Goal: Task Accomplishment & Management: Use online tool/utility

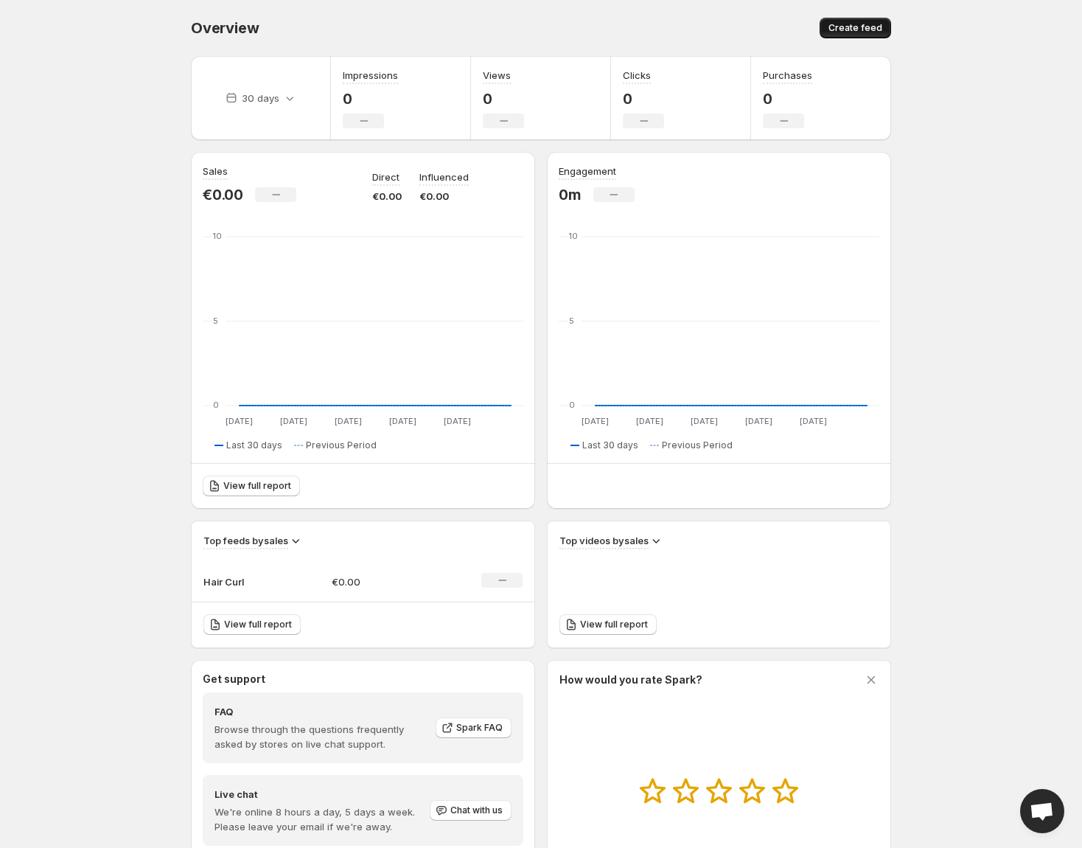
click at [856, 24] on span "Create feed" at bounding box center [856, 28] width 54 height 12
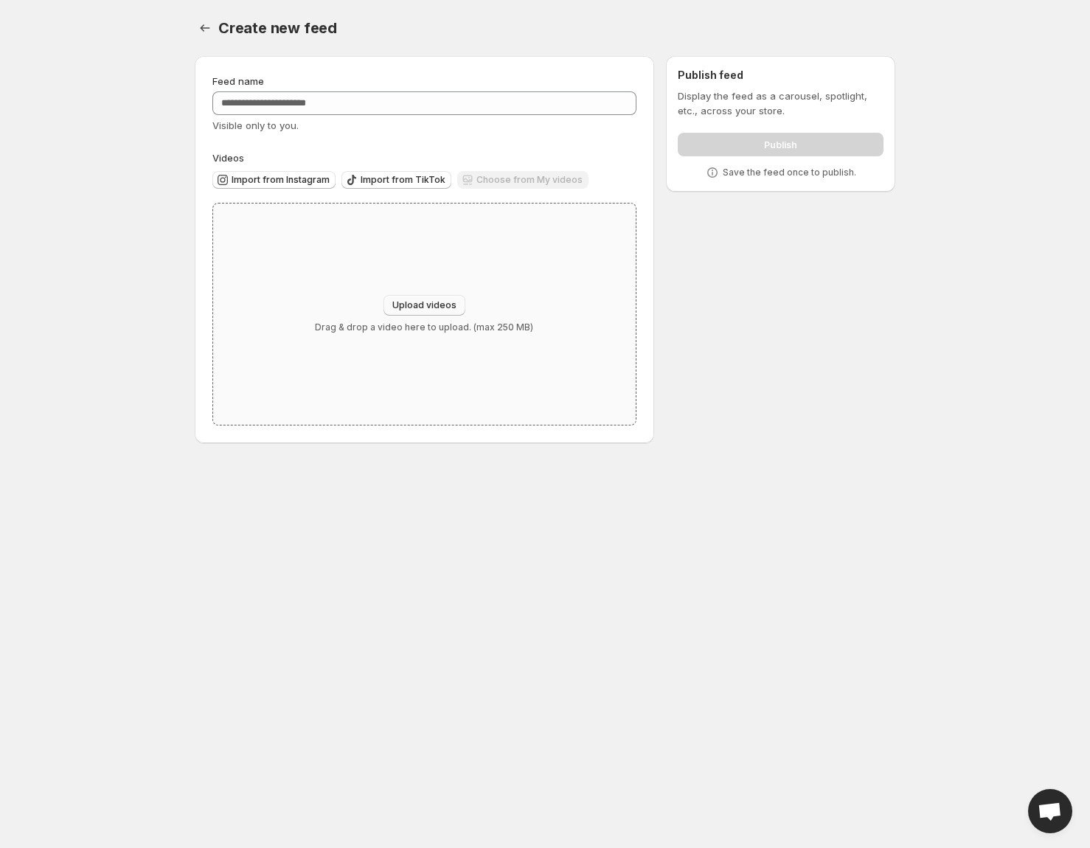
click at [423, 301] on span "Upload videos" at bounding box center [424, 305] width 64 height 12
click at [417, 304] on span "Upload videos" at bounding box center [424, 305] width 64 height 12
click at [425, 302] on span "Upload videos" at bounding box center [424, 305] width 64 height 12
type input "**********"
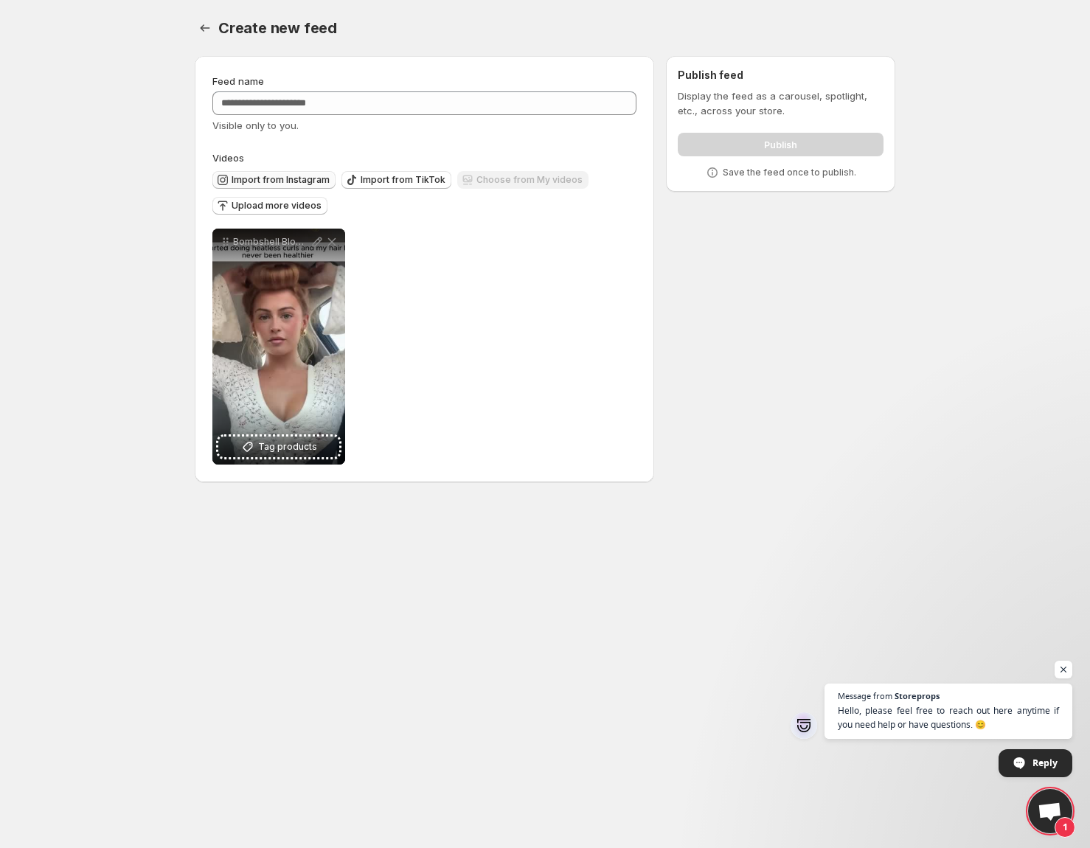
click at [273, 175] on span "Import from Instagram" at bounding box center [280, 180] width 98 height 12
click at [283, 212] on button "Upload more videos" at bounding box center [269, 206] width 115 height 18
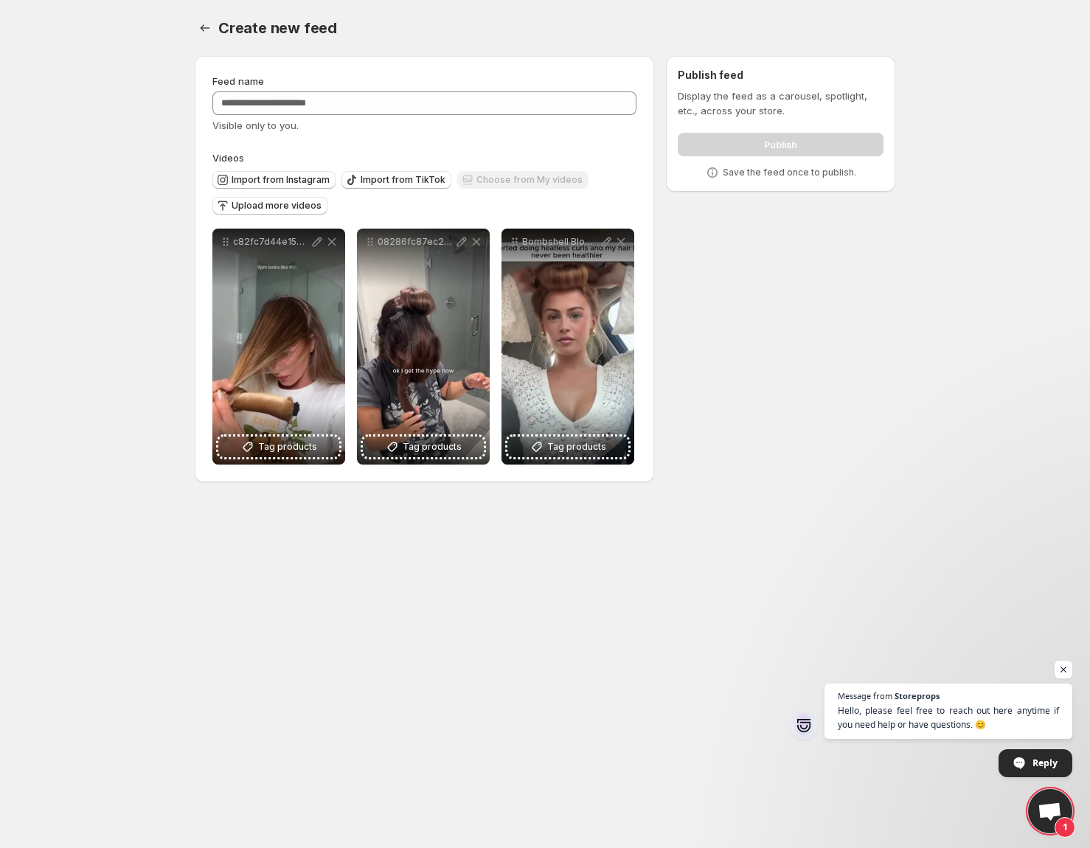
click at [275, 215] on div "Upload more videos" at bounding box center [269, 207] width 115 height 20
click at [284, 208] on span "Upload more videos" at bounding box center [276, 206] width 90 height 12
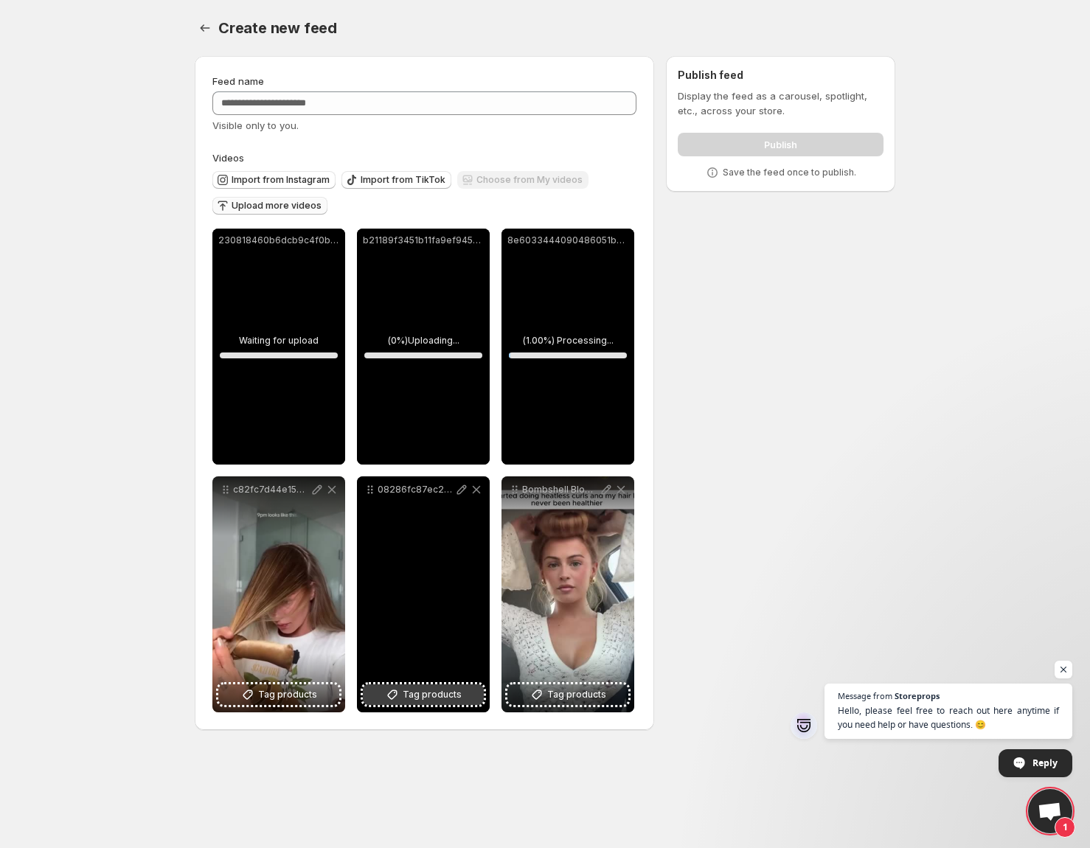
click at [428, 695] on span "Tag products" at bounding box center [432, 694] width 59 height 15
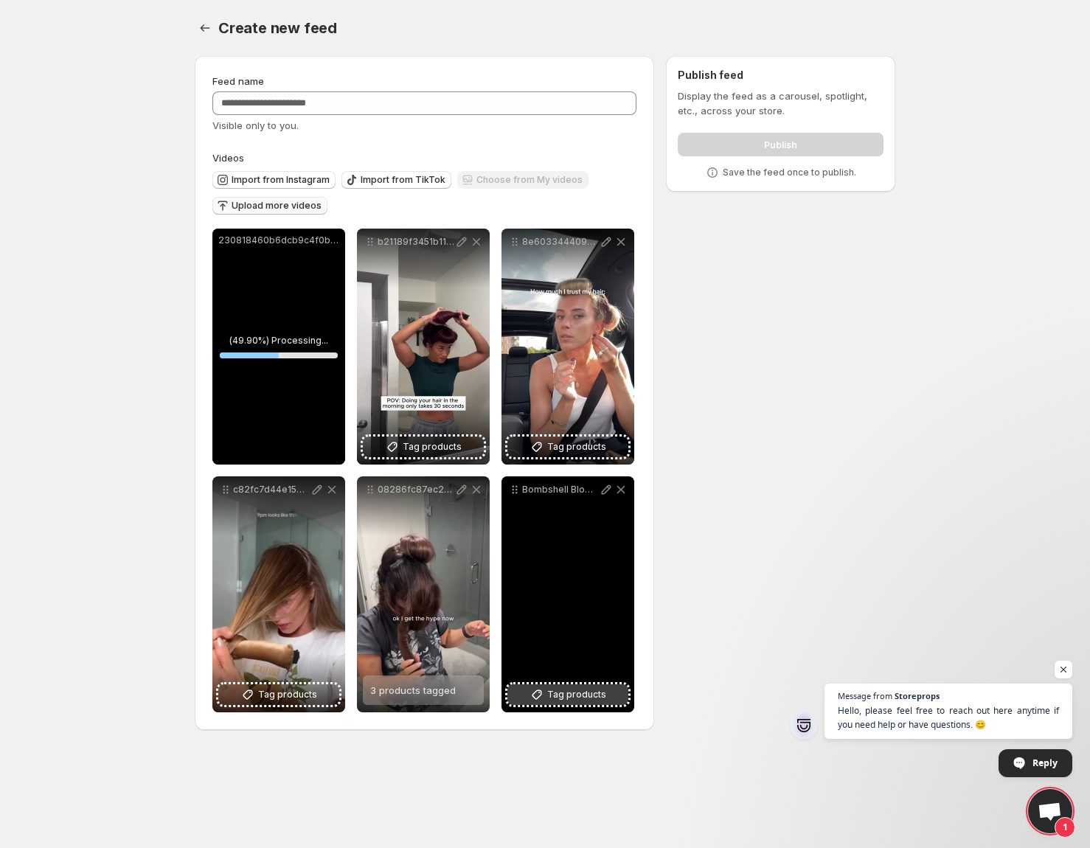
click at [563, 700] on span "Tag products" at bounding box center [576, 694] width 59 height 15
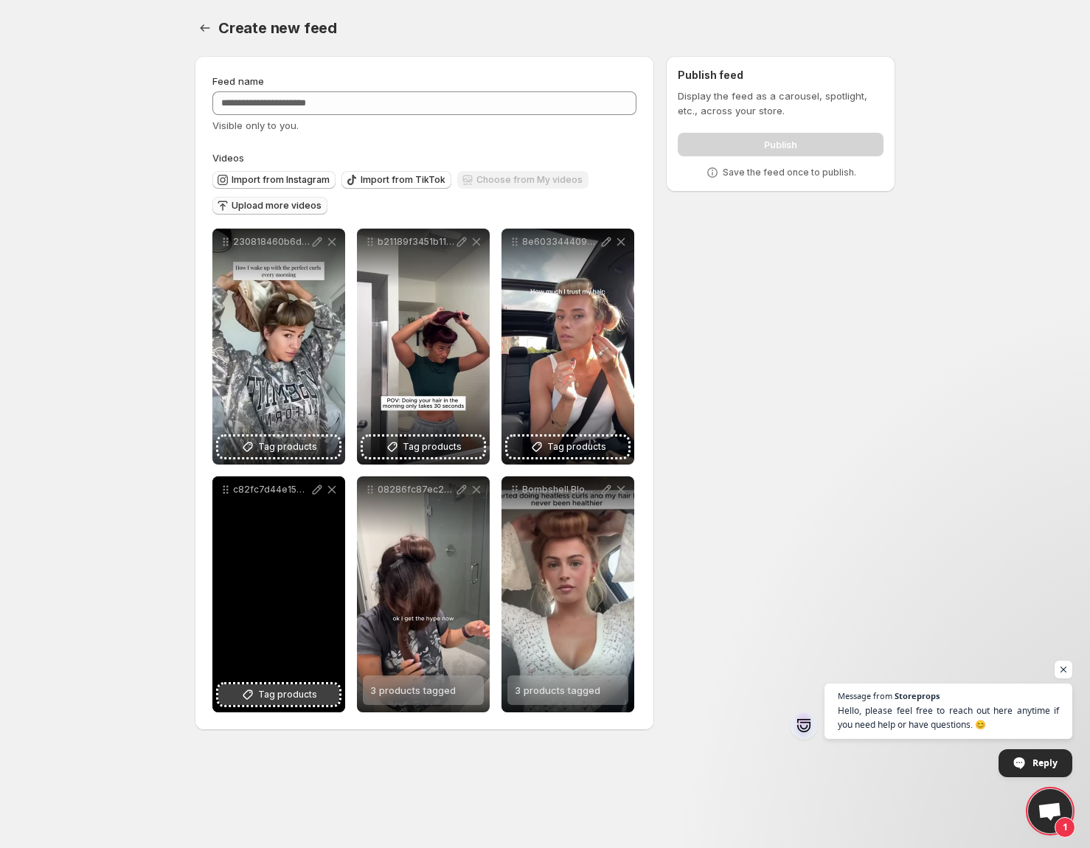
click at [261, 698] on span "Tag products" at bounding box center [287, 694] width 59 height 15
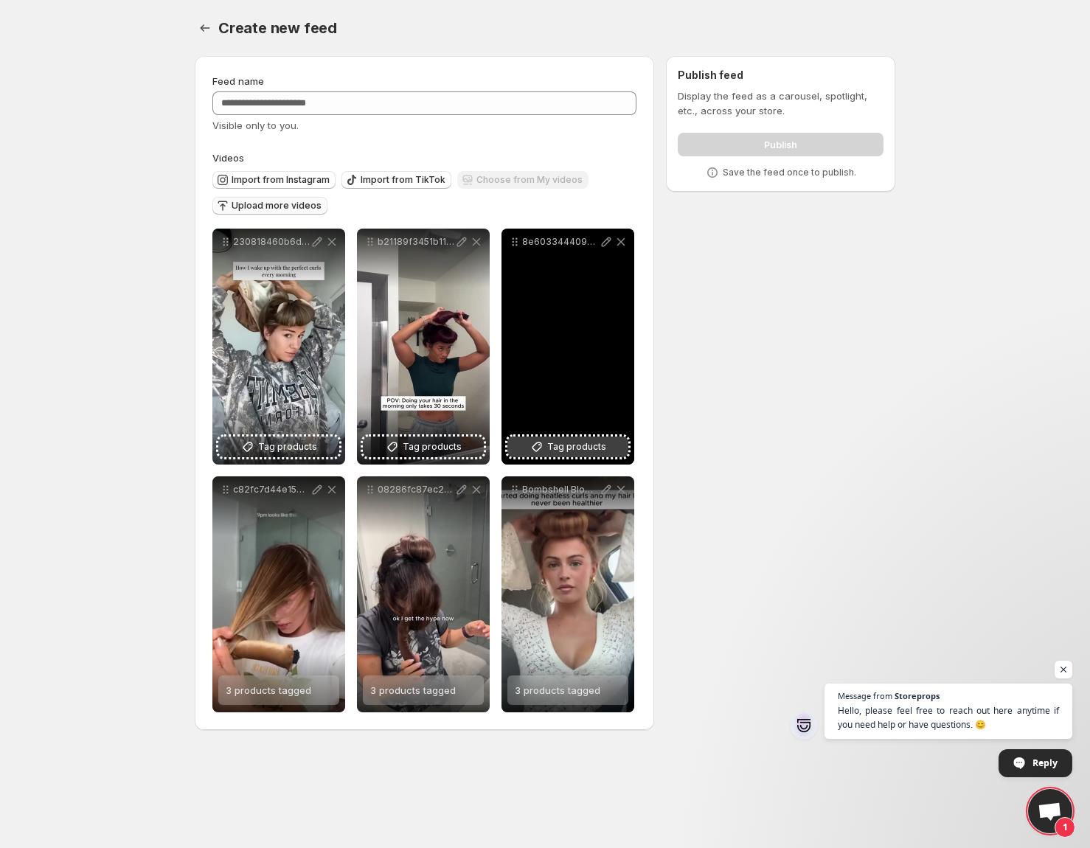
click at [579, 442] on span "Tag products" at bounding box center [576, 446] width 59 height 15
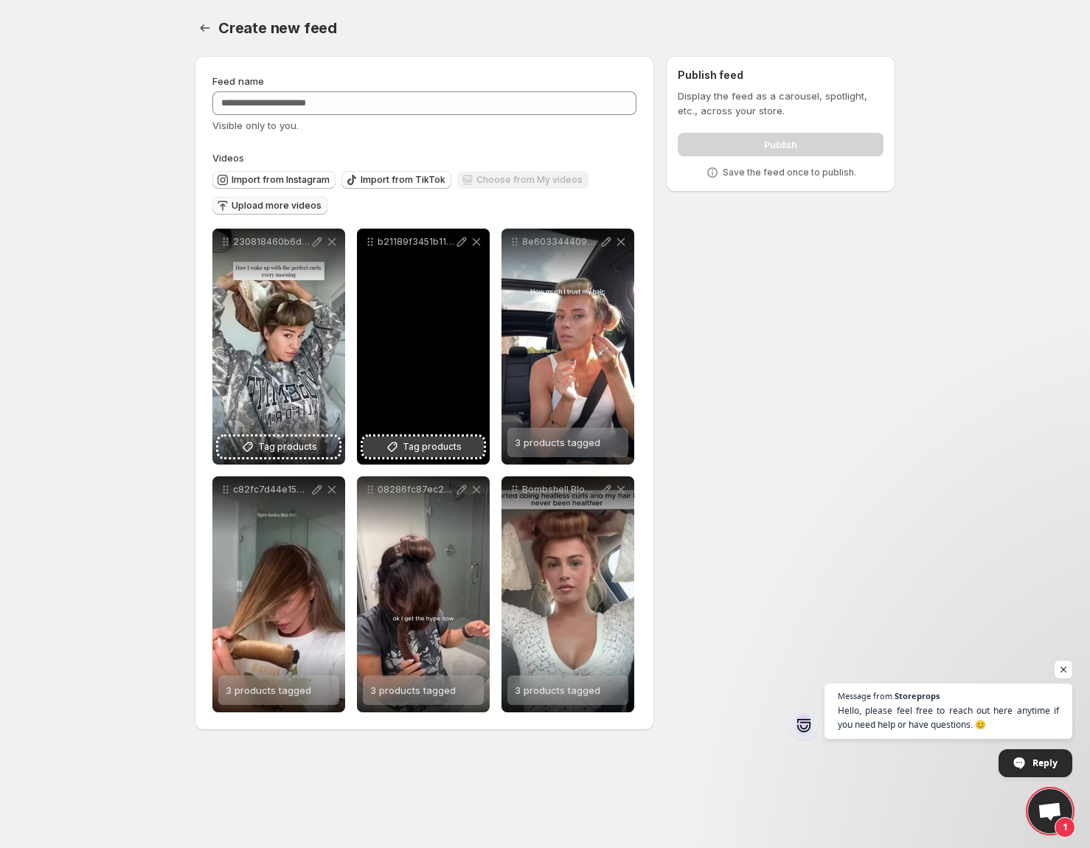
click at [416, 450] on span "Tag products" at bounding box center [432, 446] width 59 height 15
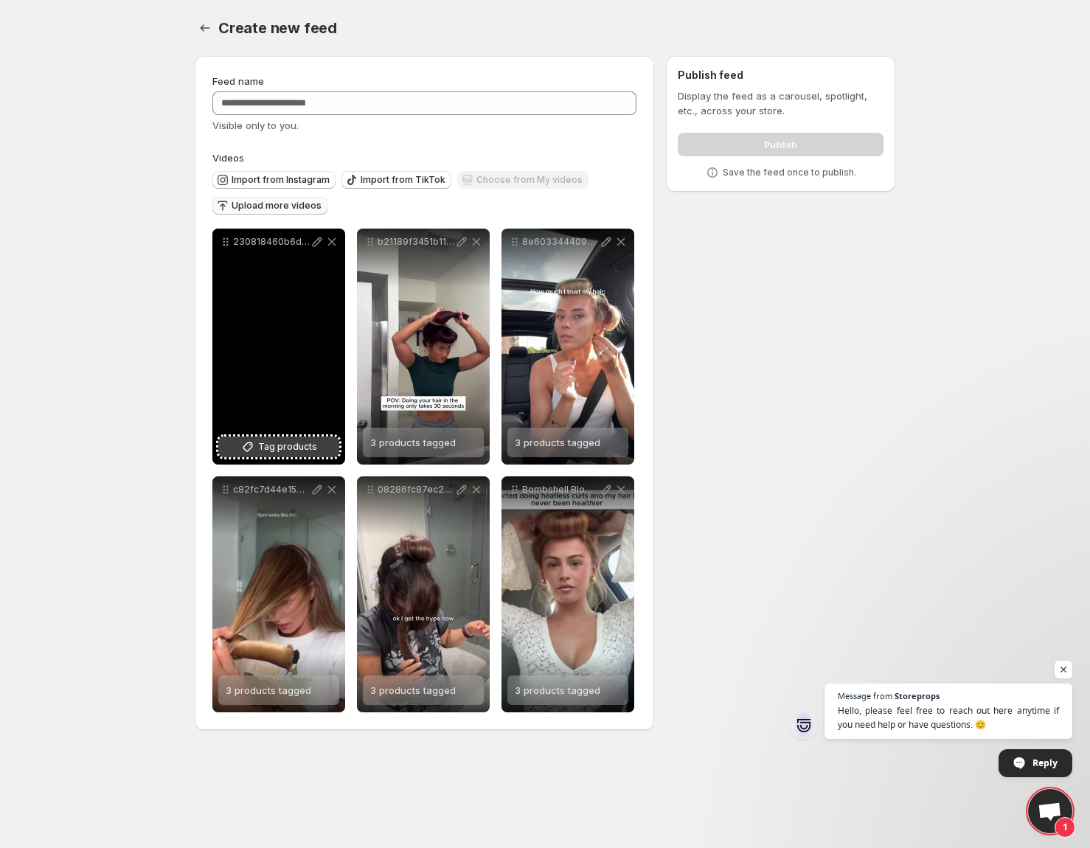
click at [274, 448] on span "Tag products" at bounding box center [287, 446] width 59 height 15
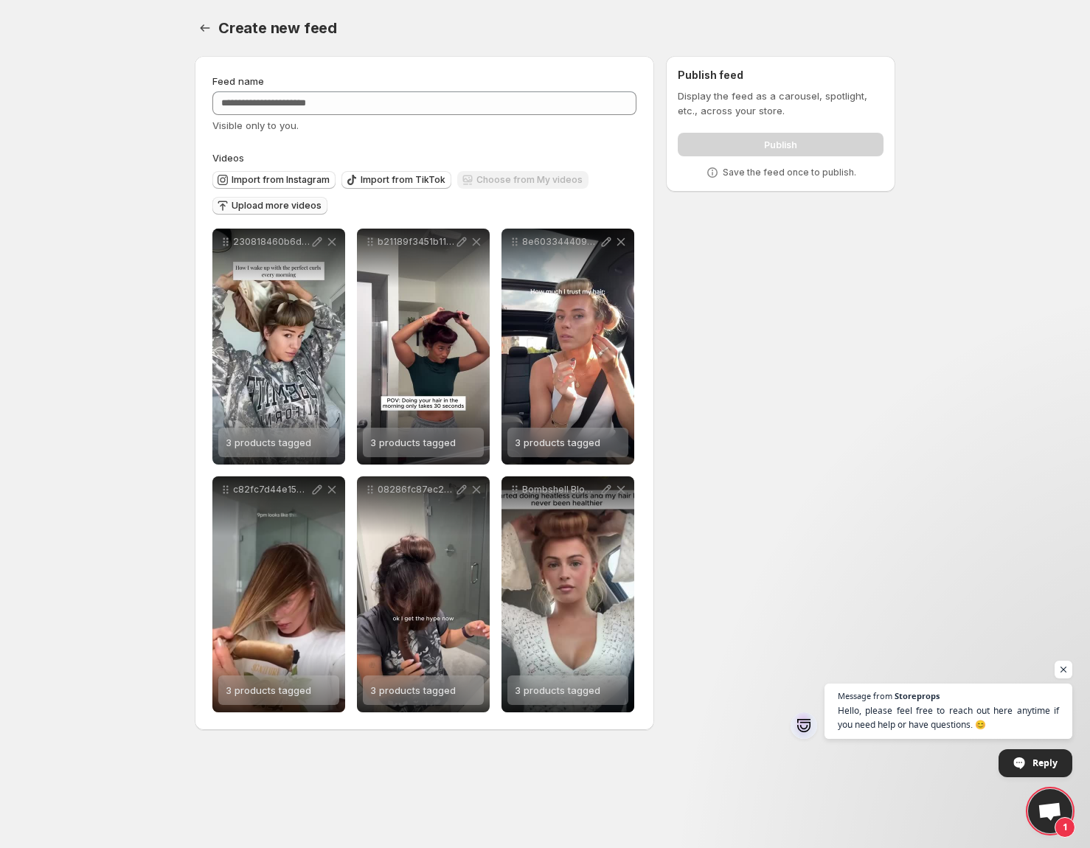
click at [814, 291] on div "**********" at bounding box center [539, 395] width 712 height 703
click at [798, 150] on div "Publish" at bounding box center [781, 141] width 206 height 29
click at [782, 173] on p "Save the feed once to publish." at bounding box center [788, 173] width 133 height 12
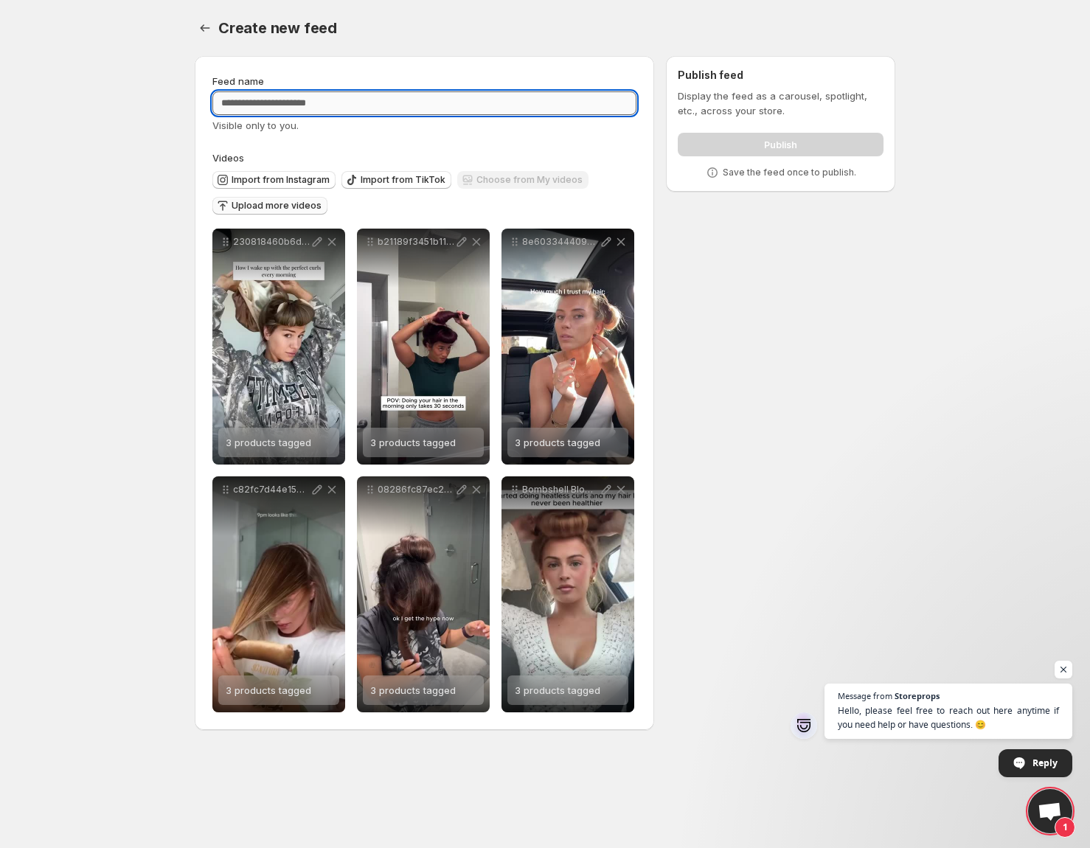
click at [442, 108] on input "Feed name" at bounding box center [424, 103] width 424 height 24
click at [428, 108] on input "Feed name" at bounding box center [424, 103] width 424 height 24
click at [427, 108] on input "Feed name" at bounding box center [424, 103] width 424 height 24
type input "**********"
click at [767, 146] on div "Publish" at bounding box center [781, 141] width 206 height 29
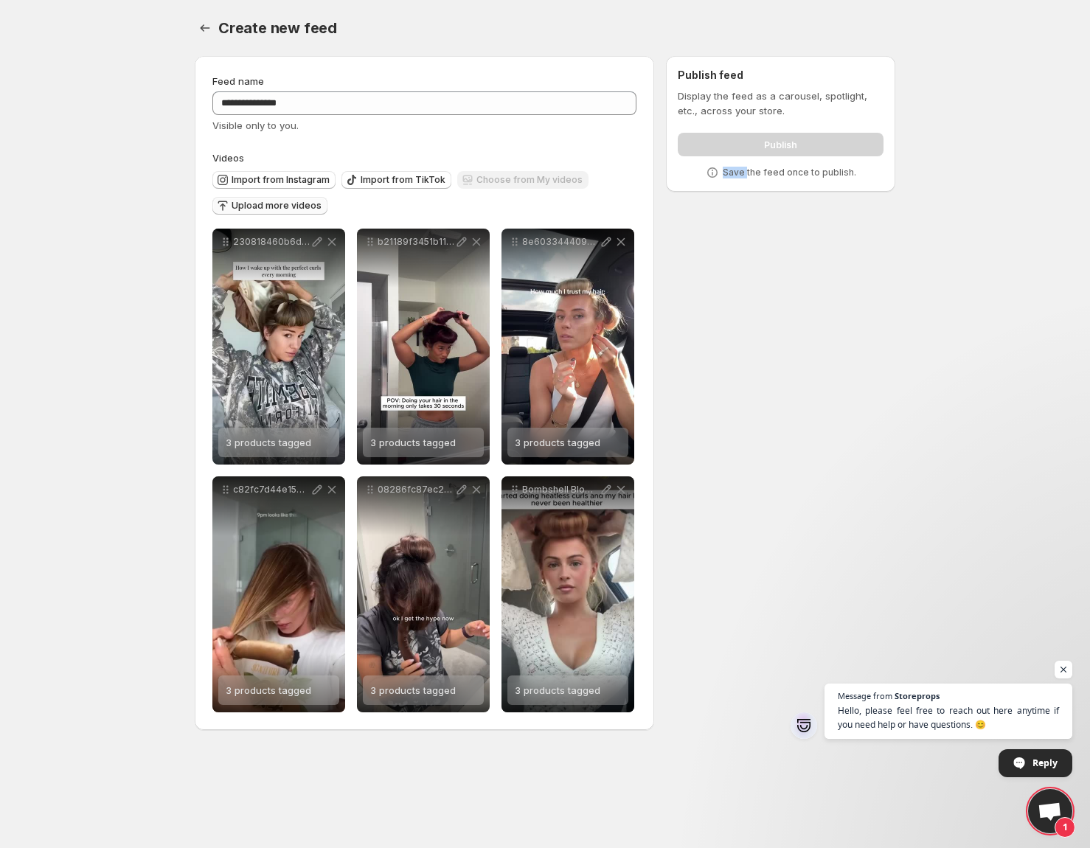
click at [765, 146] on div "Publish" at bounding box center [781, 141] width 206 height 29
click at [765, 153] on div "Publish" at bounding box center [781, 141] width 206 height 29
click at [1068, 672] on span "Open chat" at bounding box center [1063, 670] width 18 height 18
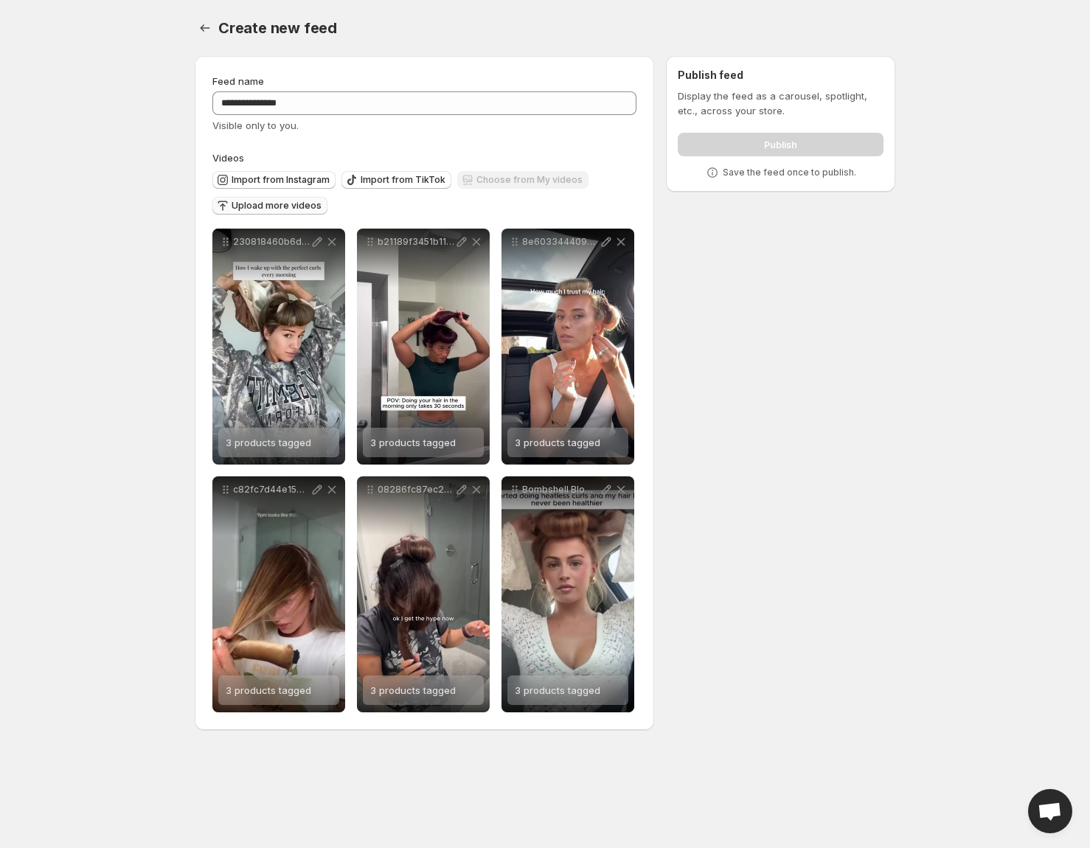
click at [784, 148] on div "Publish" at bounding box center [781, 141] width 206 height 29
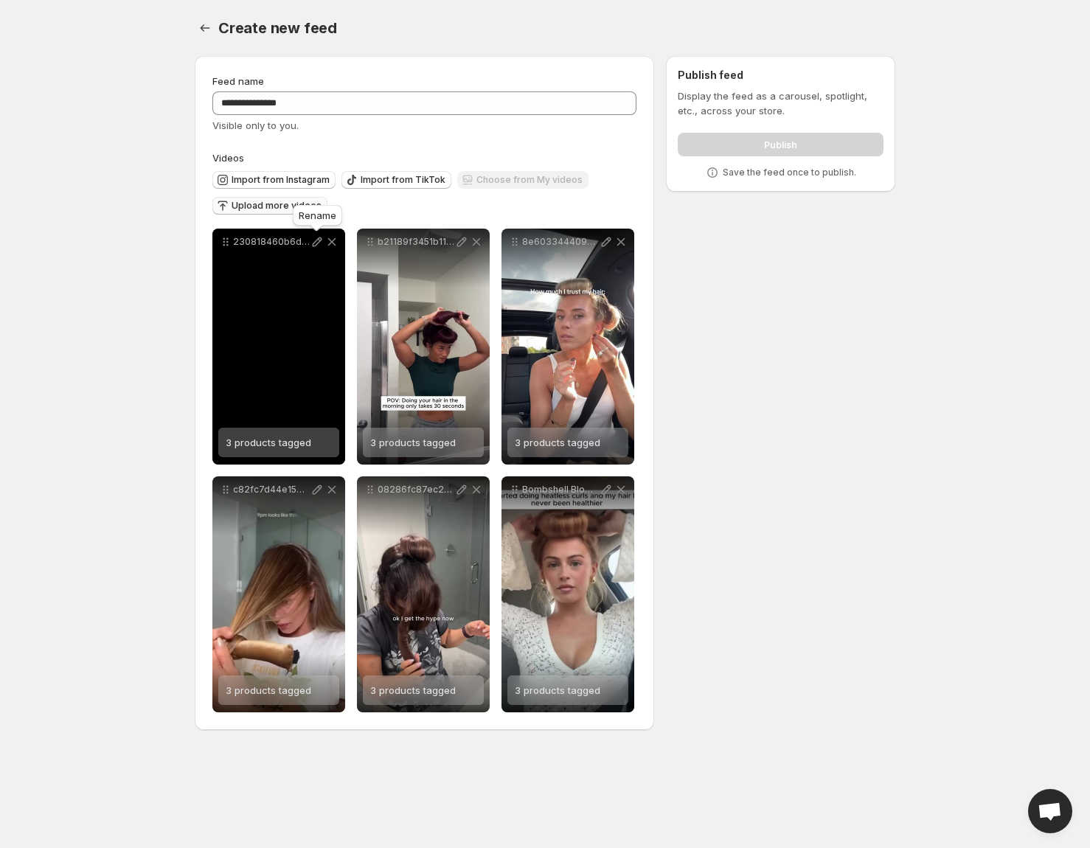
click at [311, 243] on icon at bounding box center [317, 241] width 15 height 15
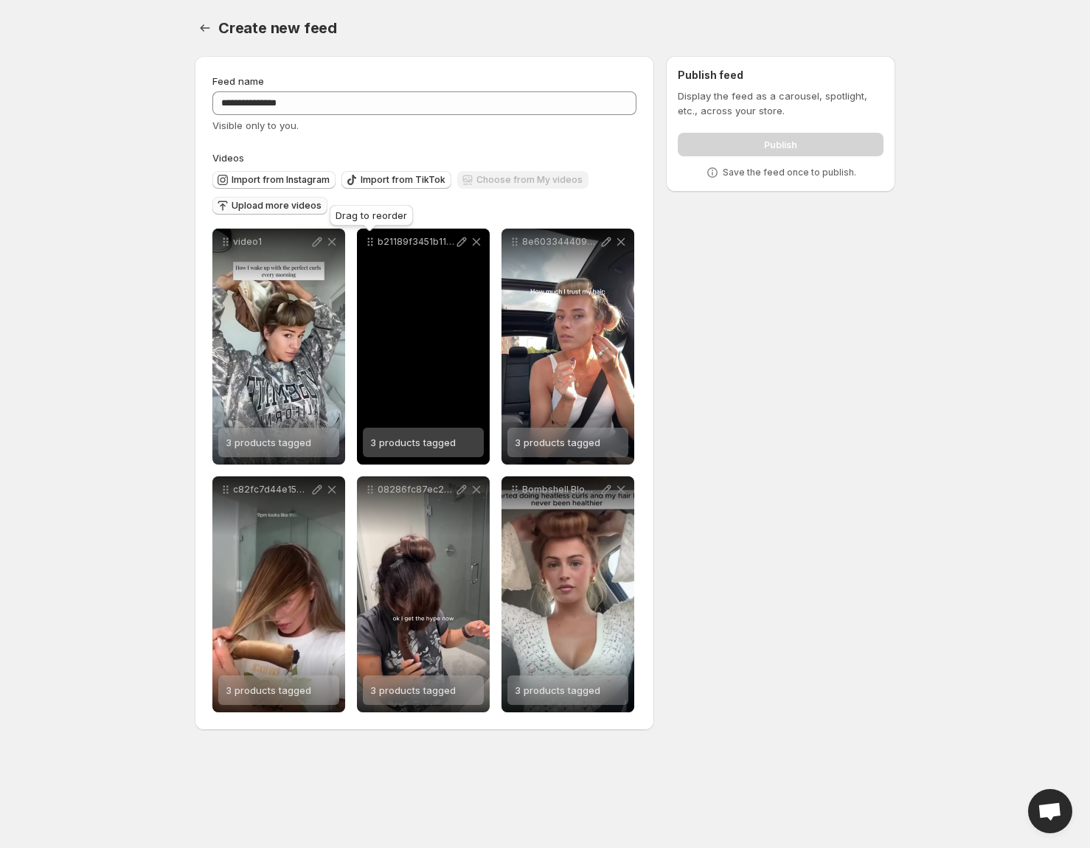
click at [371, 246] on icon at bounding box center [370, 241] width 15 height 15
click at [369, 245] on icon at bounding box center [369, 245] width 2 height 2
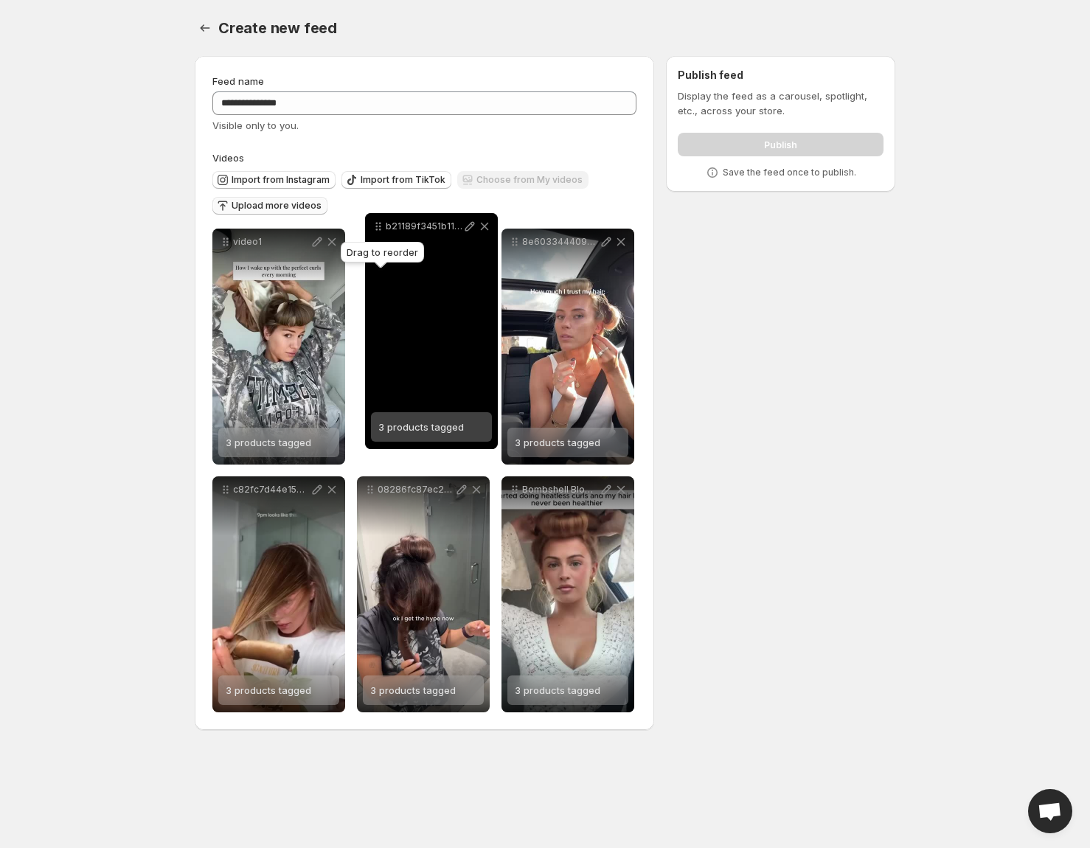
drag, startPoint x: 369, startPoint y: 245, endPoint x: 374, endPoint y: 229, distance: 16.3
click at [376, 229] on icon at bounding box center [377, 230] width 2 height 2
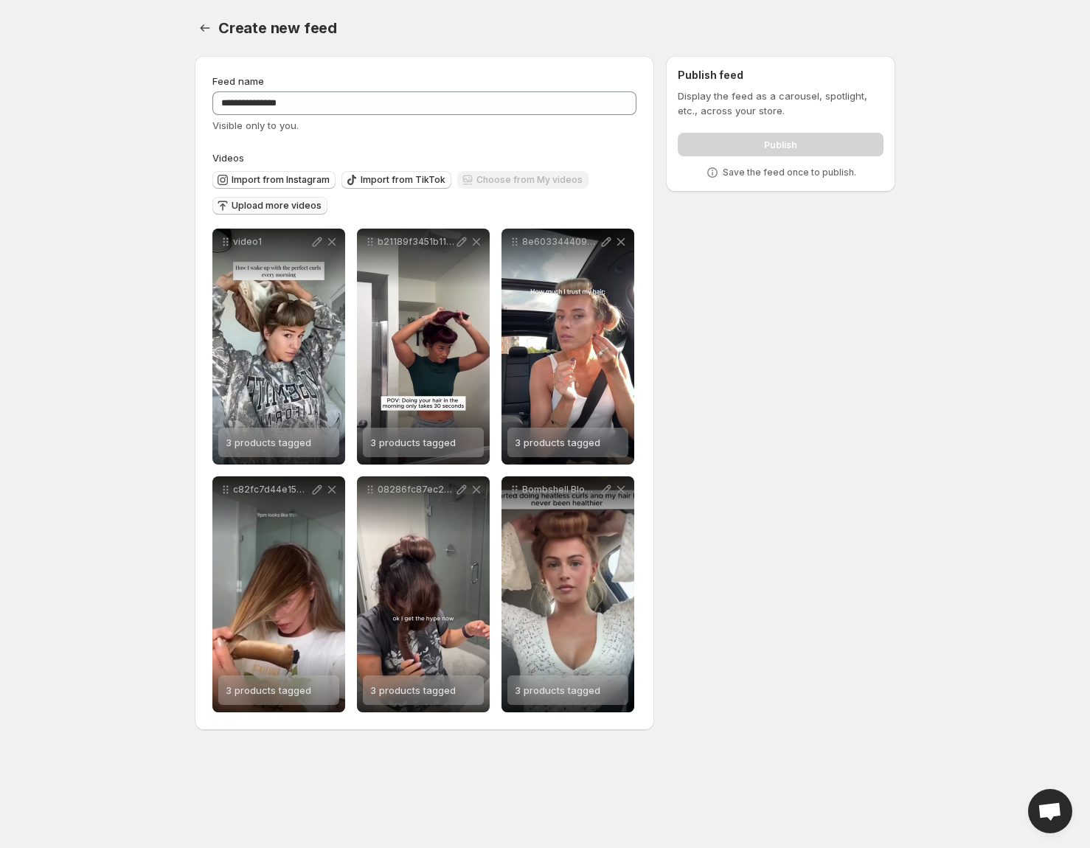
click at [742, 119] on div "Display the feed as a carousel, spotlight, etc., across your store. Publish Sav…" at bounding box center [781, 133] width 206 height 91
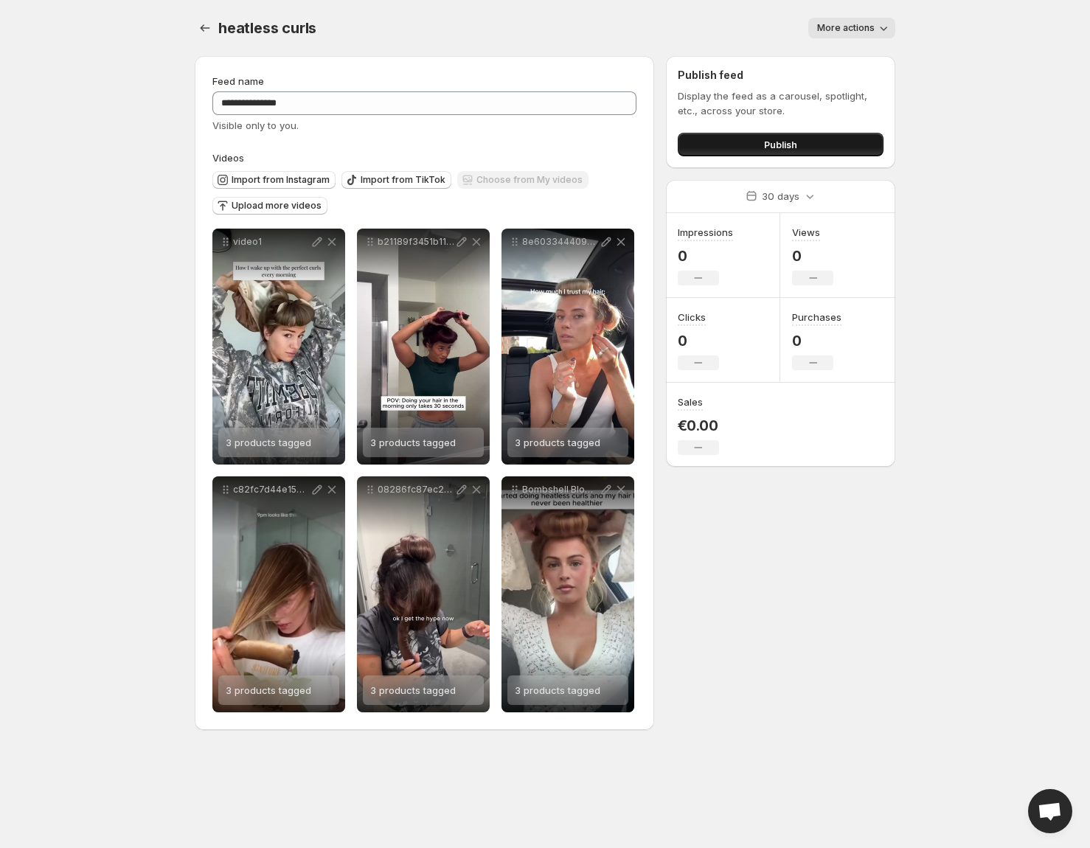
click at [798, 145] on button "Publish" at bounding box center [781, 145] width 206 height 24
